Goal: Task Accomplishment & Management: Use online tool/utility

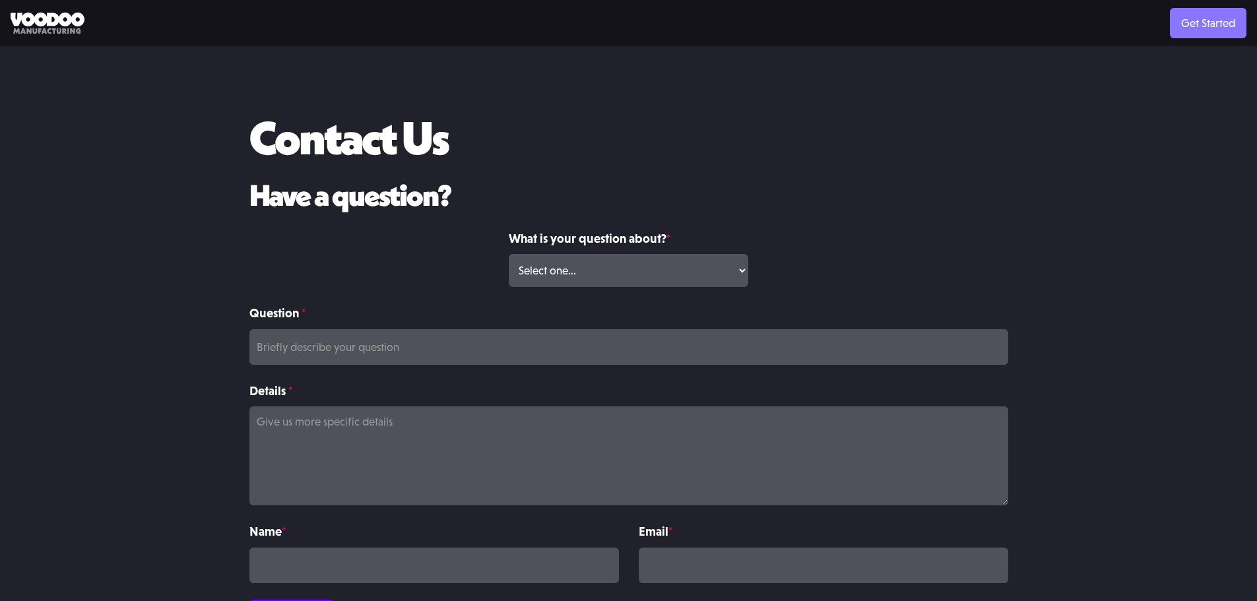
click at [1187, 25] on link "Get Started" at bounding box center [1208, 23] width 77 height 30
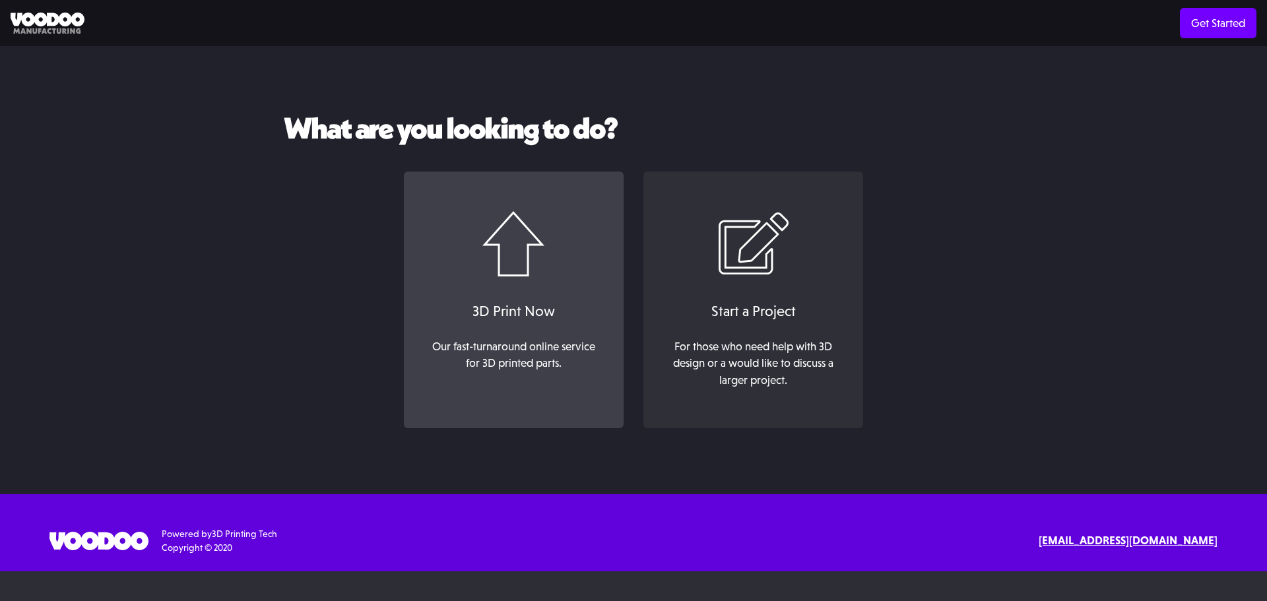
click at [555, 280] on link "3D Print Now Our fast-turnaround online service for 3D printed parts. ‍" at bounding box center [514, 300] width 220 height 257
